Goal: Check status: Check status

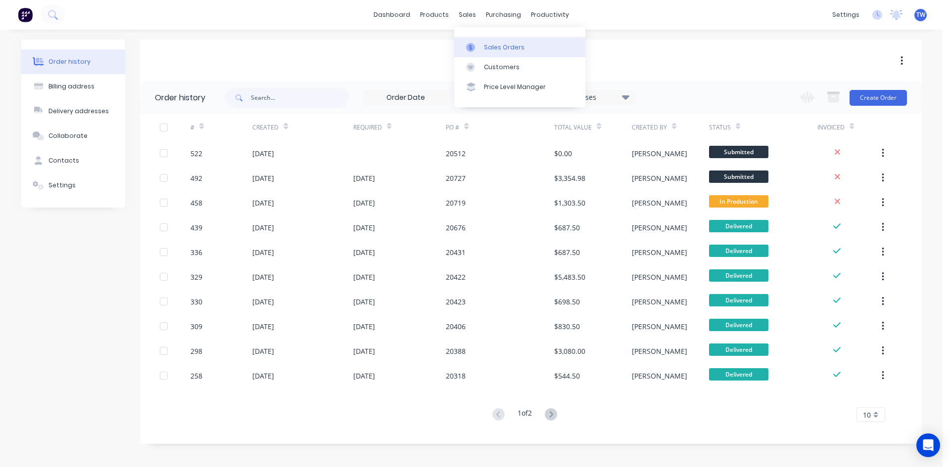
click at [505, 40] on link "Sales Orders" at bounding box center [519, 47] width 131 height 20
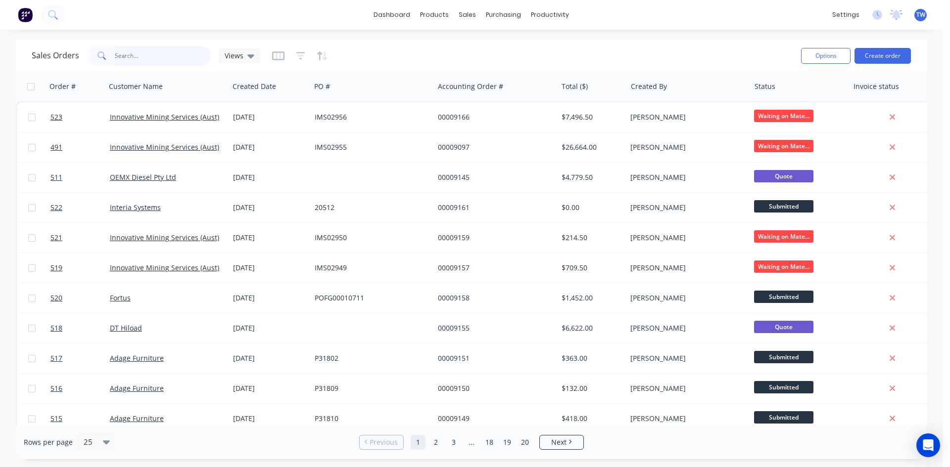
click at [148, 55] on input "text" at bounding box center [163, 56] width 96 height 20
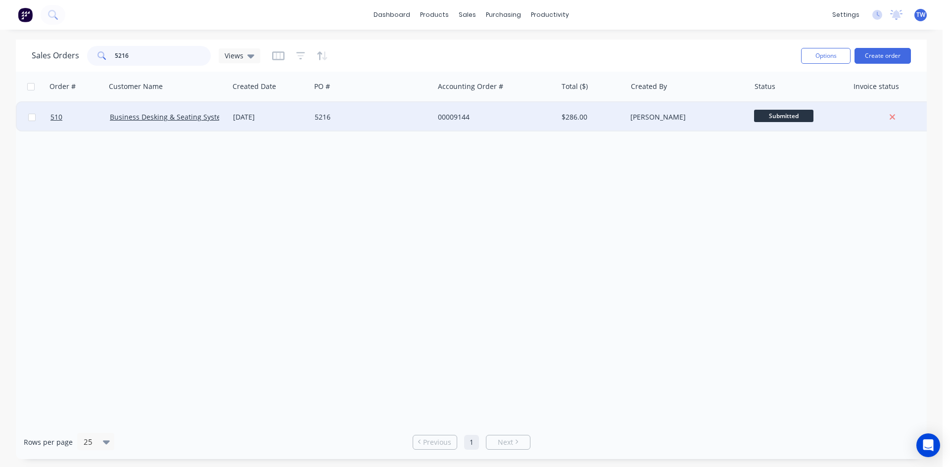
type input "5216"
click at [354, 117] on div "5216" at bounding box center [370, 117] width 110 height 10
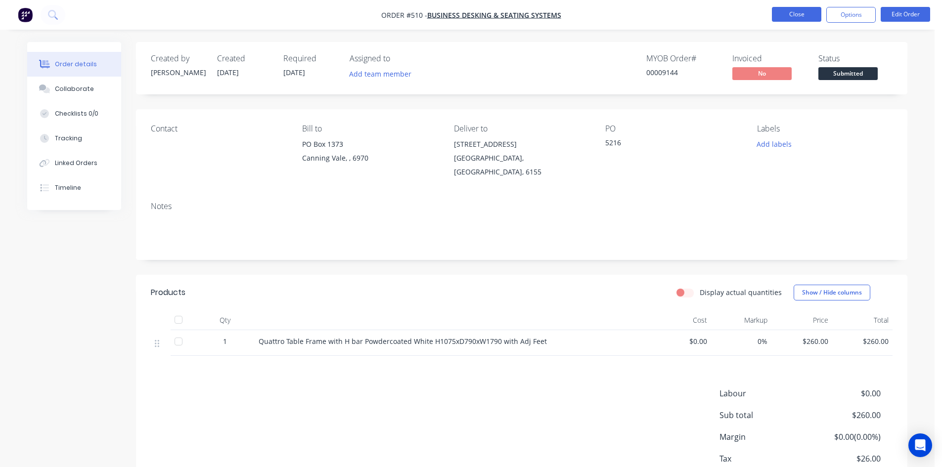
click at [803, 17] on button "Close" at bounding box center [796, 14] width 49 height 15
